Goal: Navigation & Orientation: Find specific page/section

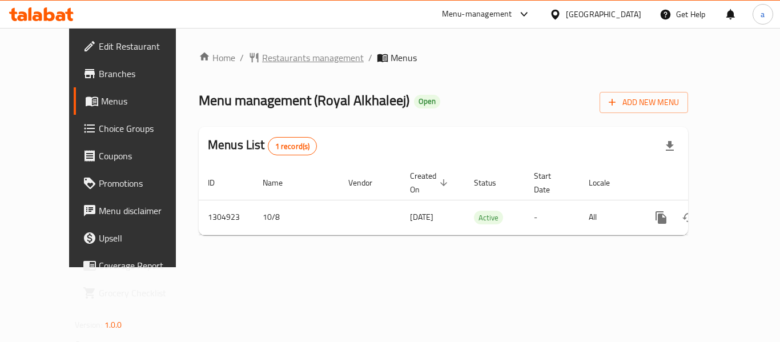
click at [265, 63] on span "Restaurants management" at bounding box center [313, 58] width 102 height 14
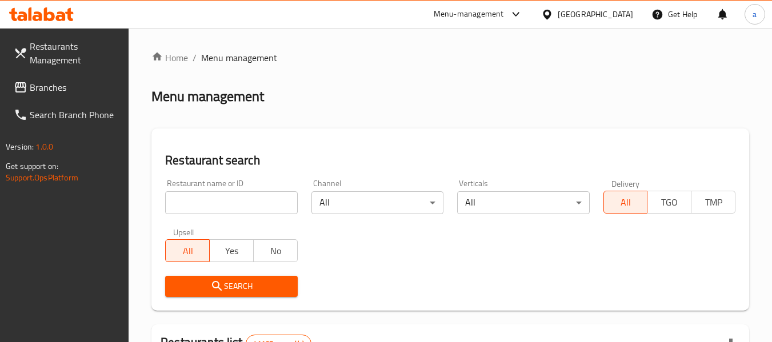
click at [62, 85] on span "Branches" at bounding box center [75, 88] width 90 height 14
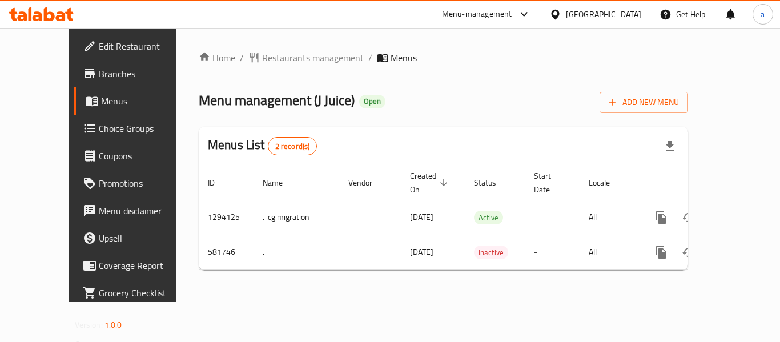
click at [262, 55] on span "Restaurants management" at bounding box center [313, 58] width 102 height 14
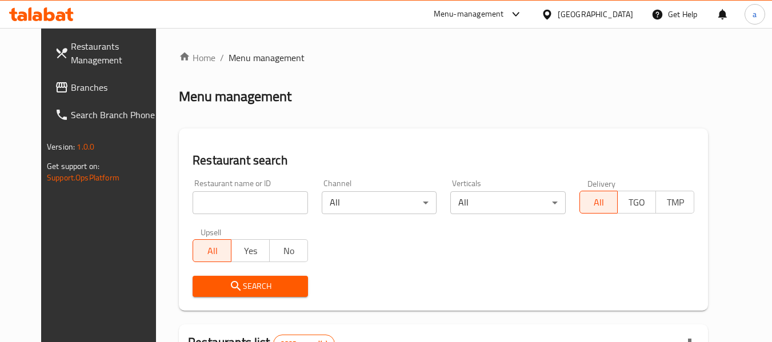
click at [86, 83] on span "Branches" at bounding box center [116, 88] width 90 height 14
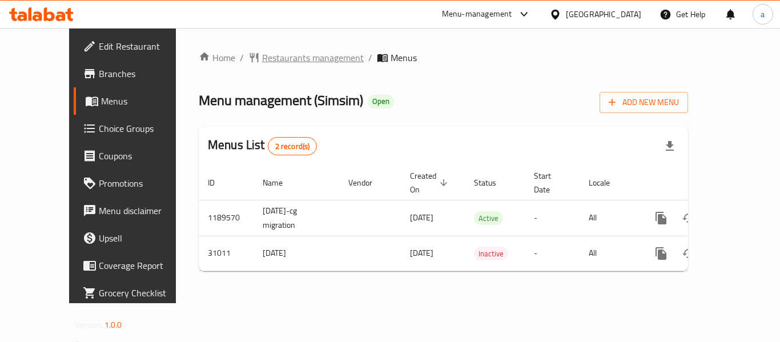
click at [298, 59] on span "Restaurants management" at bounding box center [313, 58] width 102 height 14
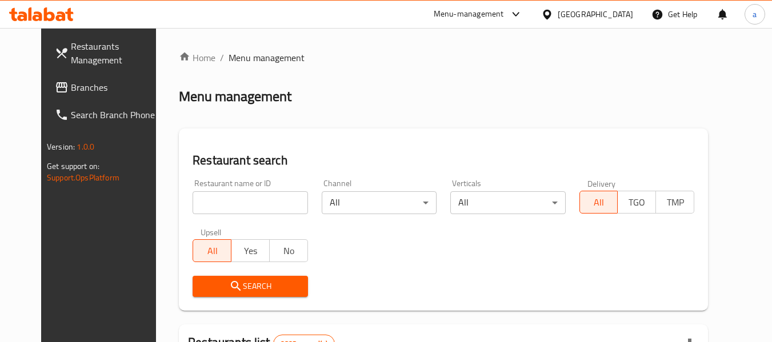
click at [71, 88] on span "Branches" at bounding box center [116, 88] width 90 height 14
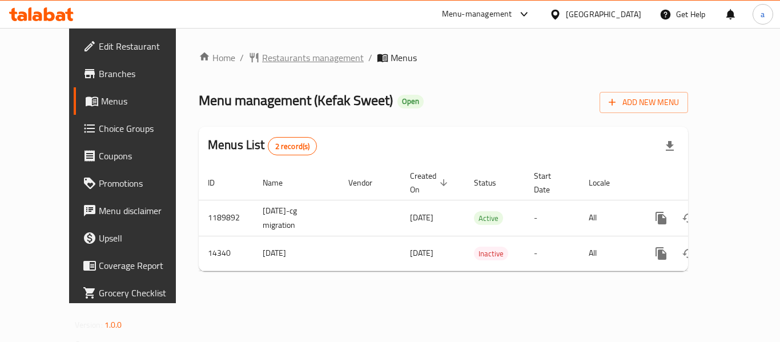
click at [262, 55] on span "Restaurants management" at bounding box center [313, 58] width 102 height 14
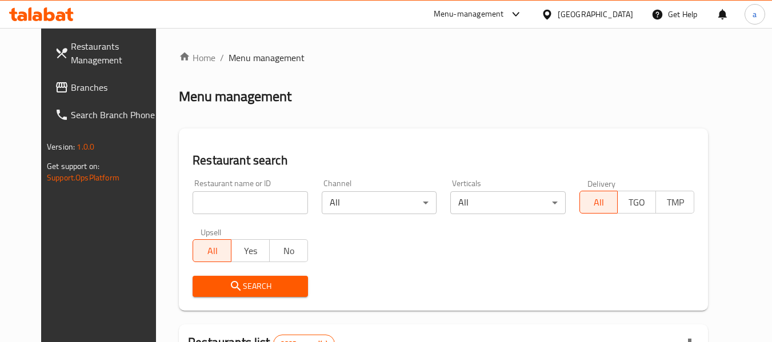
click at [71, 85] on span "Branches" at bounding box center [116, 88] width 90 height 14
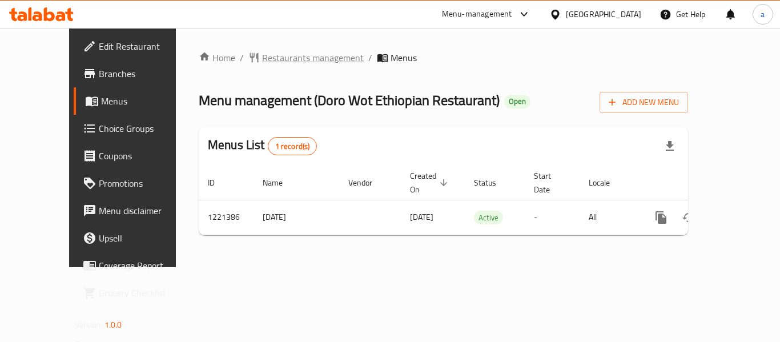
click at [268, 57] on span "Restaurants management" at bounding box center [313, 58] width 102 height 14
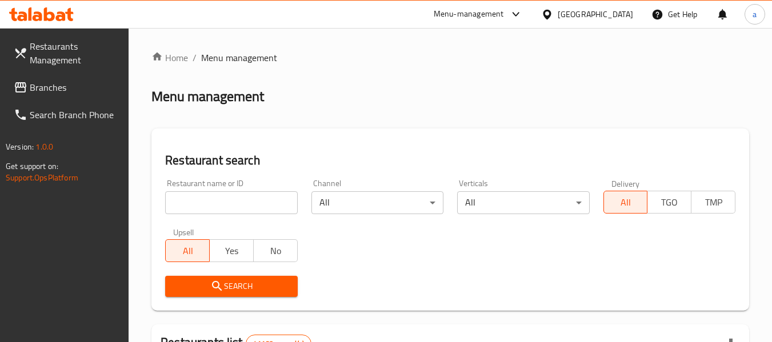
click at [59, 83] on span "Branches" at bounding box center [75, 88] width 90 height 14
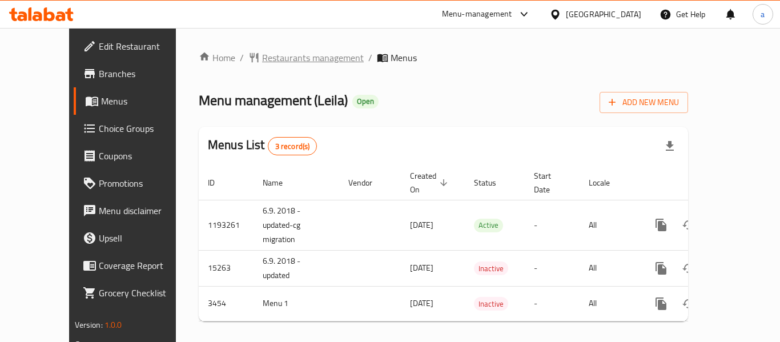
click at [278, 53] on span "Restaurants management" at bounding box center [313, 58] width 102 height 14
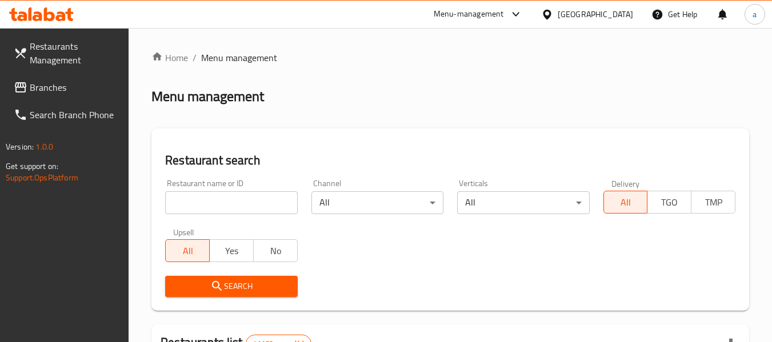
click at [35, 90] on span "Branches" at bounding box center [75, 88] width 90 height 14
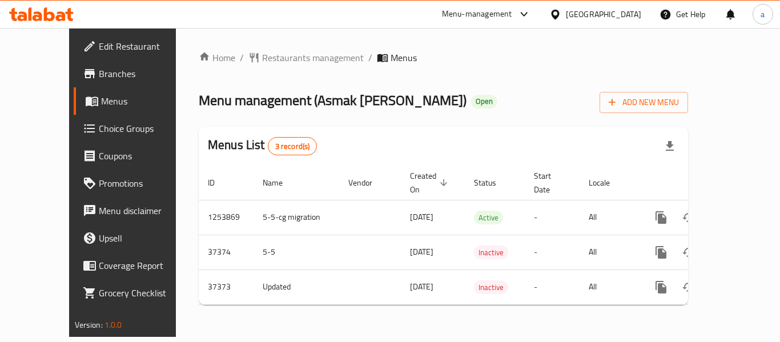
click at [293, 69] on div "Home / Restaurants management / Menus Menu management ( Asmak Al Sultan ) Open …" at bounding box center [444, 182] width 490 height 263
click at [287, 56] on span "Restaurants management" at bounding box center [313, 58] width 102 height 14
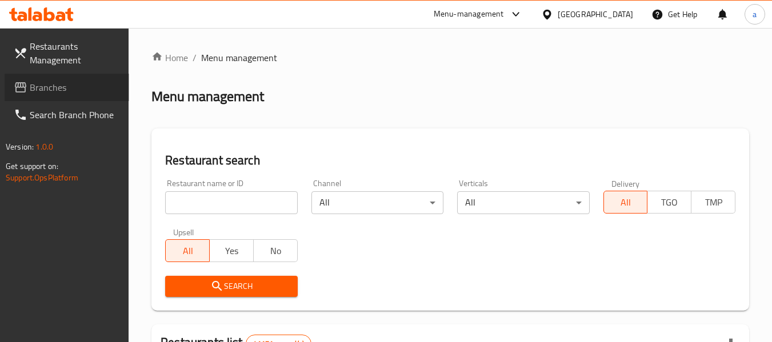
click at [43, 81] on span "Branches" at bounding box center [75, 88] width 90 height 14
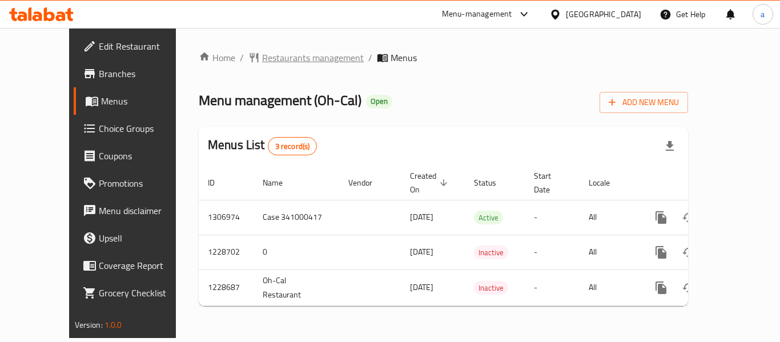
click at [262, 62] on span "Restaurants management" at bounding box center [313, 58] width 102 height 14
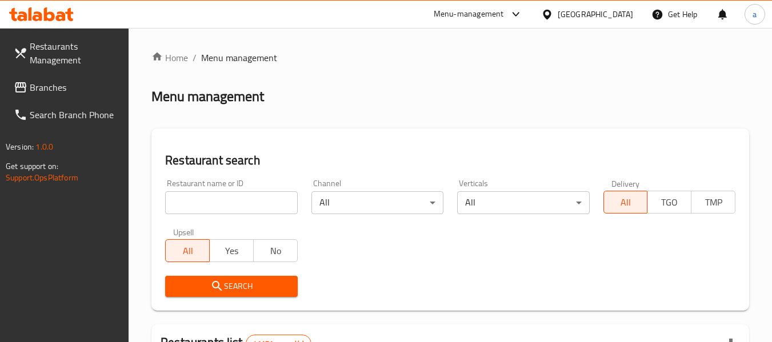
click at [54, 87] on span "Branches" at bounding box center [75, 88] width 90 height 14
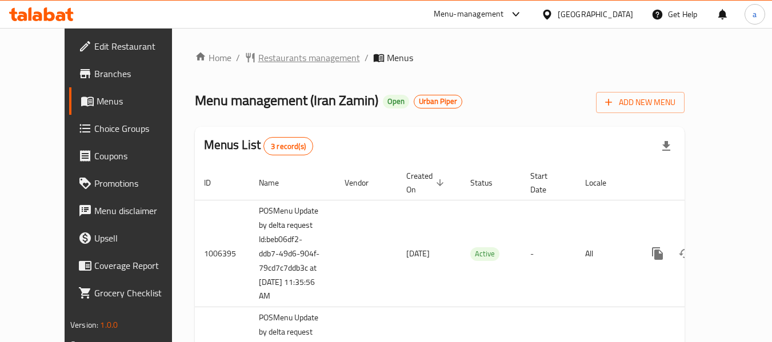
click at [258, 59] on span "Restaurants management" at bounding box center [309, 58] width 102 height 14
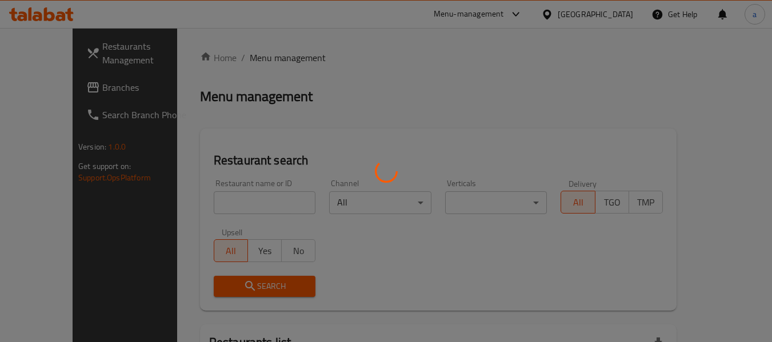
click at [215, 197] on div at bounding box center [386, 171] width 772 height 342
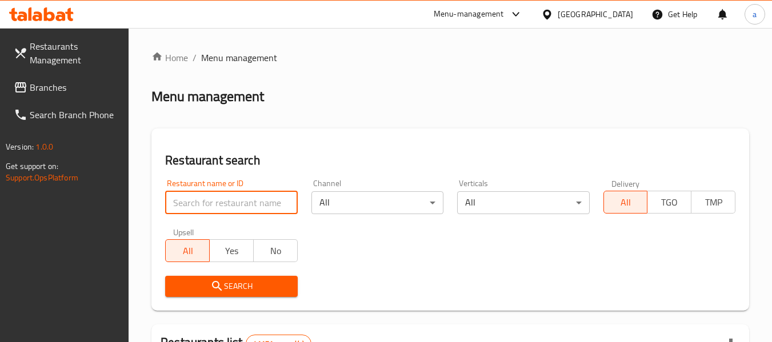
click at [215, 197] on input "search" at bounding box center [231, 202] width 132 height 23
paste input "4117"
type input "4117"
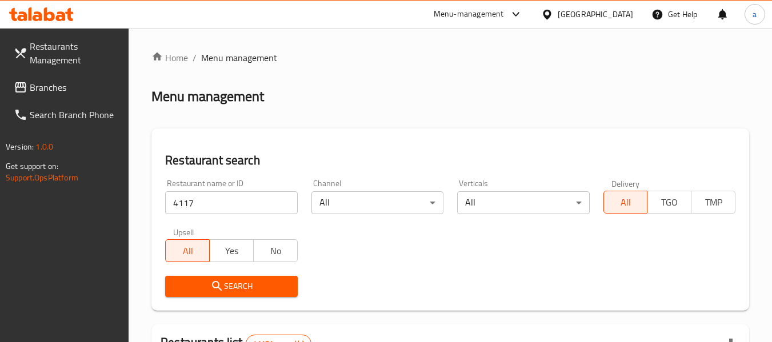
click at [215, 293] on icon "submit" at bounding box center [217, 286] width 14 height 14
click at [215, 293] on div at bounding box center [386, 171] width 772 height 342
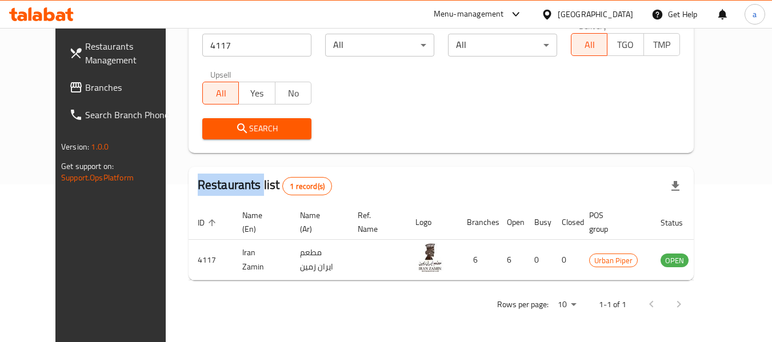
scroll to position [158, 0]
drag, startPoint x: 57, startPoint y: 83, endPoint x: 1, endPoint y: 90, distance: 55.8
click at [85, 83] on span "Branches" at bounding box center [130, 88] width 90 height 14
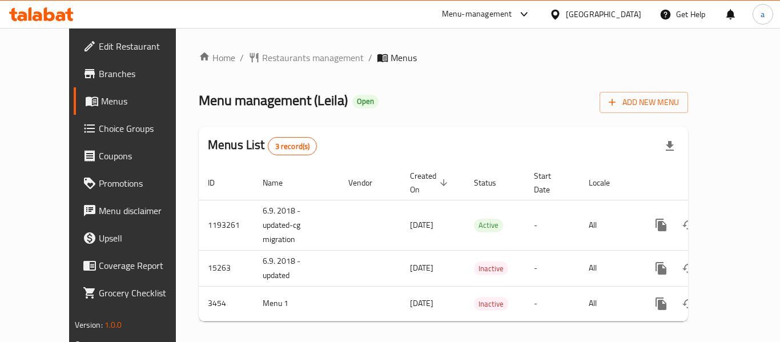
click at [247, 66] on div "Home / Restaurants management / Menus Menu management ( [PERSON_NAME] ) Open Ad…" at bounding box center [444, 191] width 490 height 280
click at [262, 57] on span "Restaurants management" at bounding box center [313, 58] width 102 height 14
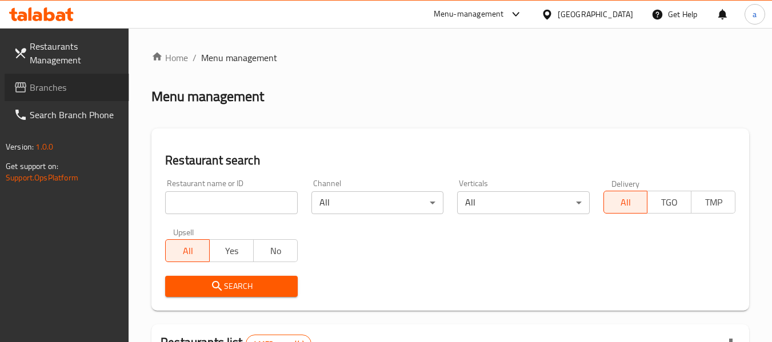
click at [25, 84] on icon at bounding box center [20, 87] width 11 height 10
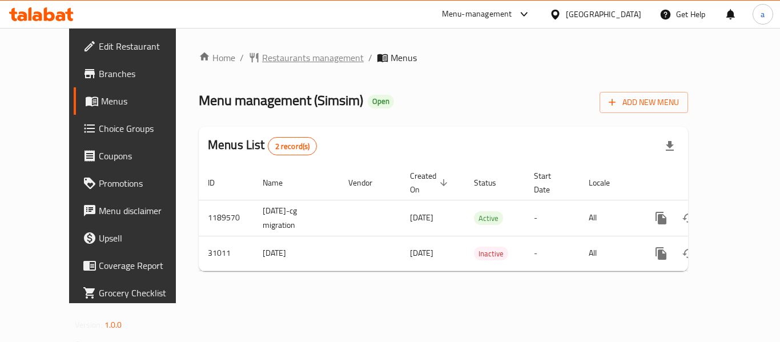
click at [276, 60] on span "Restaurants management" at bounding box center [313, 58] width 102 height 14
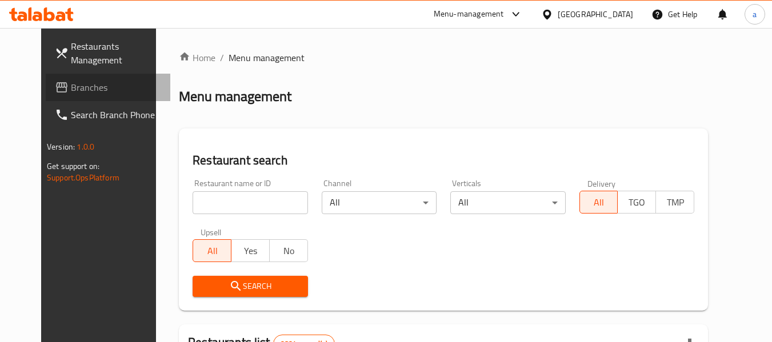
click at [46, 95] on link "Branches" at bounding box center [108, 87] width 125 height 27
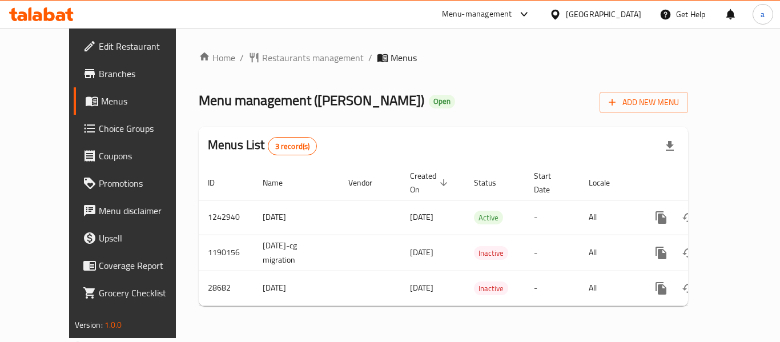
click at [99, 134] on span "Choice Groups" at bounding box center [144, 129] width 91 height 14
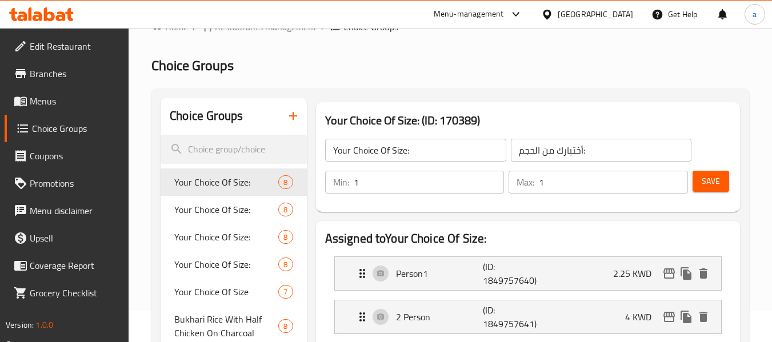
scroll to position [114, 0]
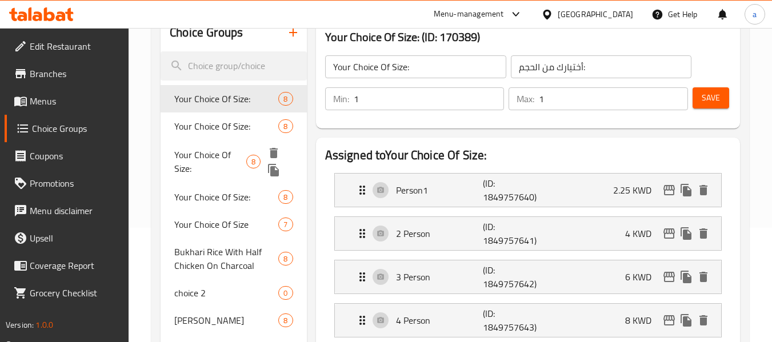
click at [201, 162] on span "Your Choice Of Size:" at bounding box center [210, 161] width 72 height 27
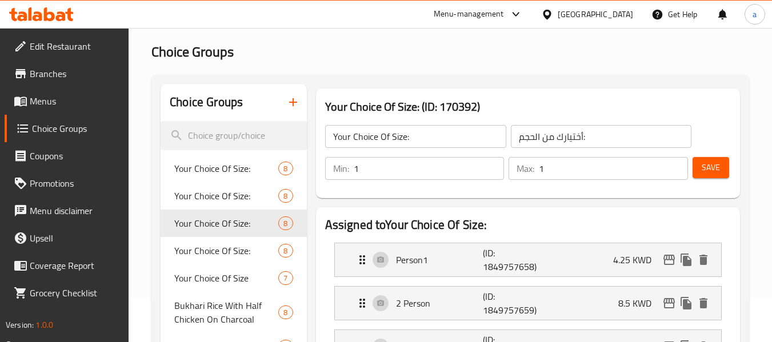
scroll to position [0, 0]
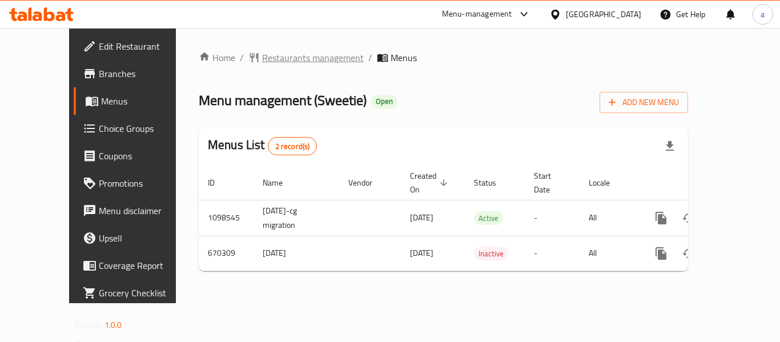
click at [275, 58] on span "Restaurants management" at bounding box center [313, 58] width 102 height 14
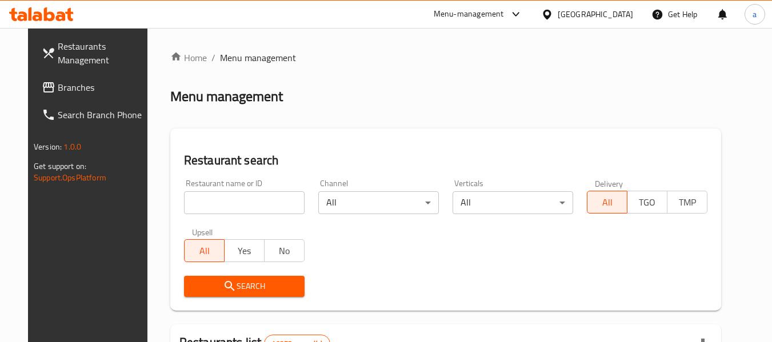
click at [58, 94] on span "Branches" at bounding box center [103, 88] width 90 height 14
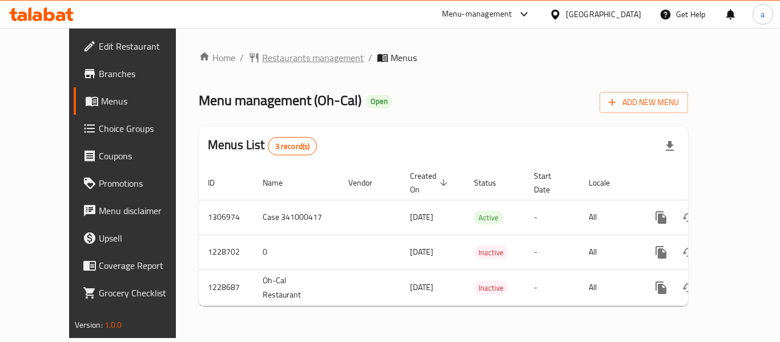
click at [262, 63] on span "Restaurants management" at bounding box center [313, 58] width 102 height 14
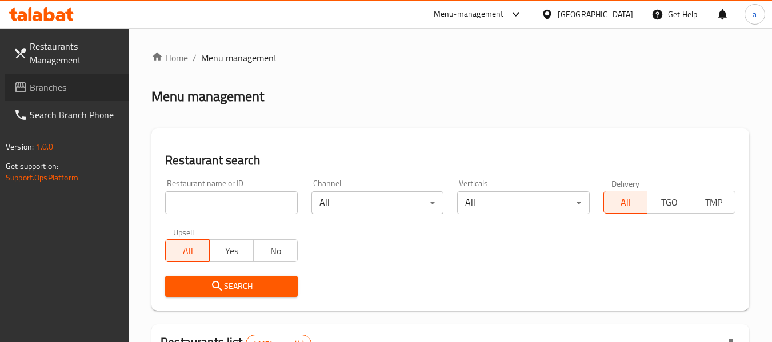
click at [63, 86] on span "Branches" at bounding box center [75, 88] width 90 height 14
